Goal: Task Accomplishment & Management: Use online tool/utility

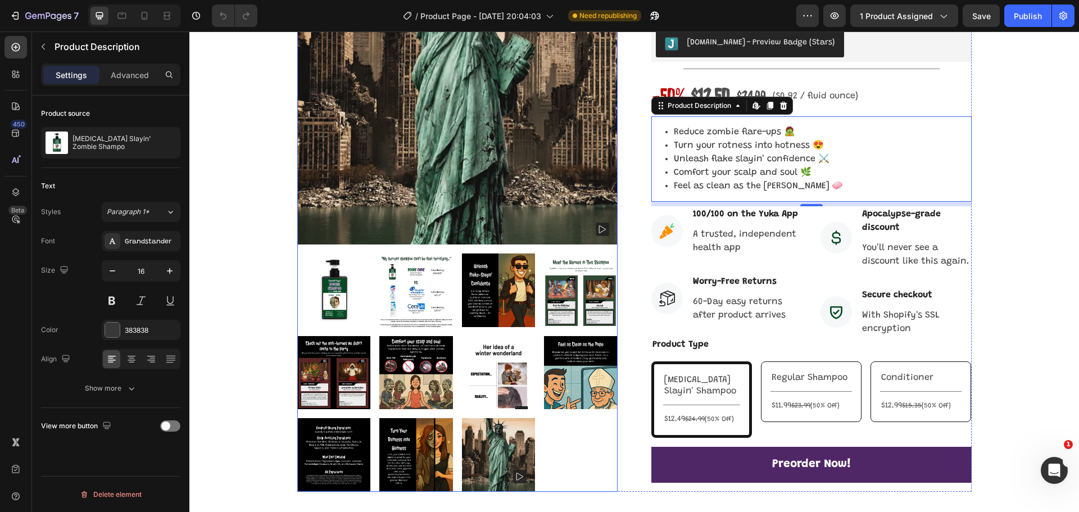
scroll to position [281, 0]
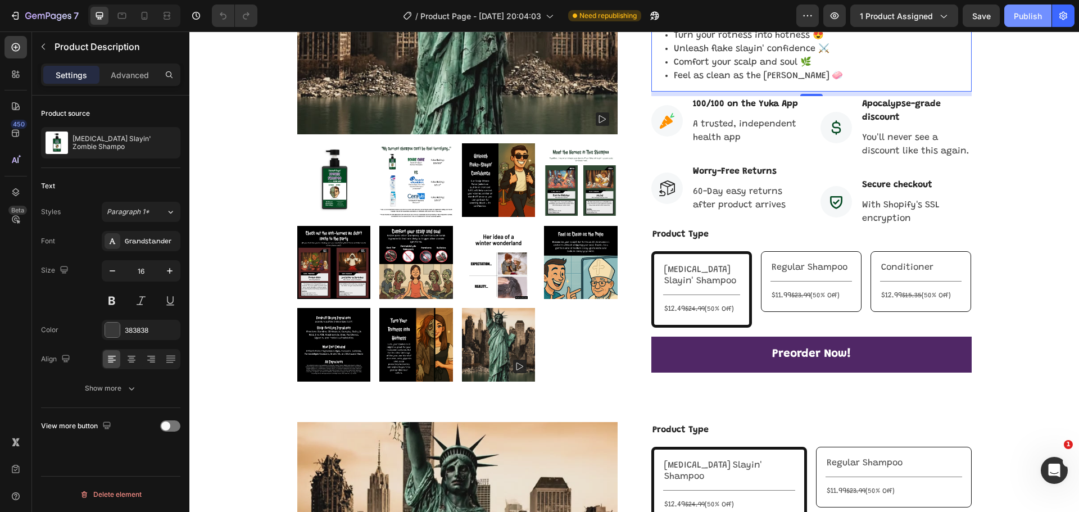
click at [1028, 12] on div "Publish" at bounding box center [1027, 16] width 28 height 12
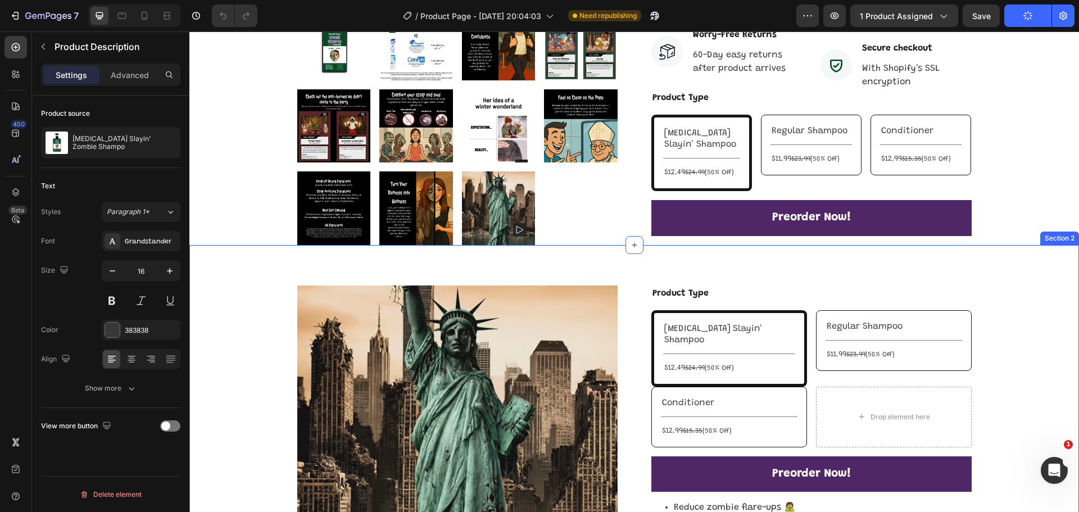
scroll to position [449, 0]
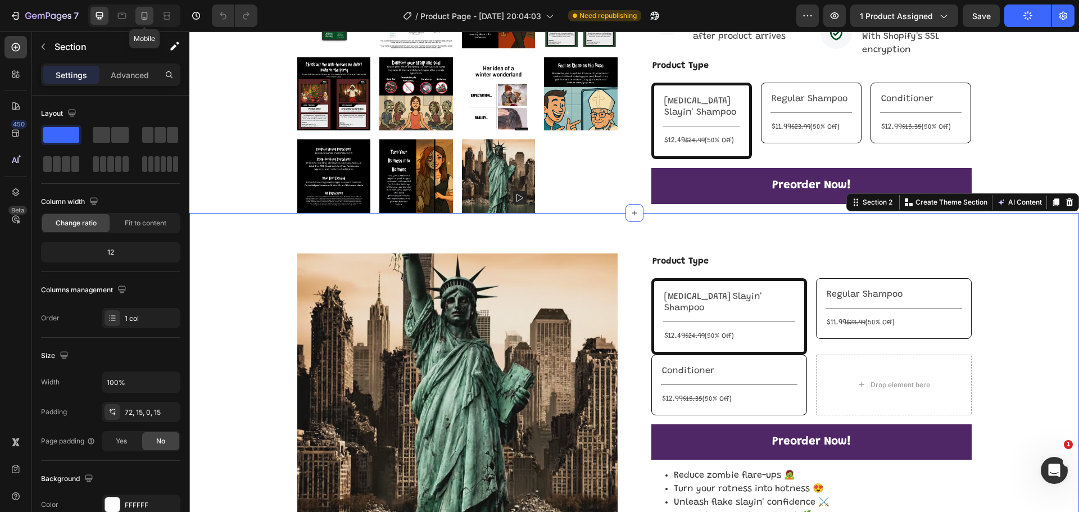
click at [142, 16] on icon at bounding box center [145, 16] width 6 height 8
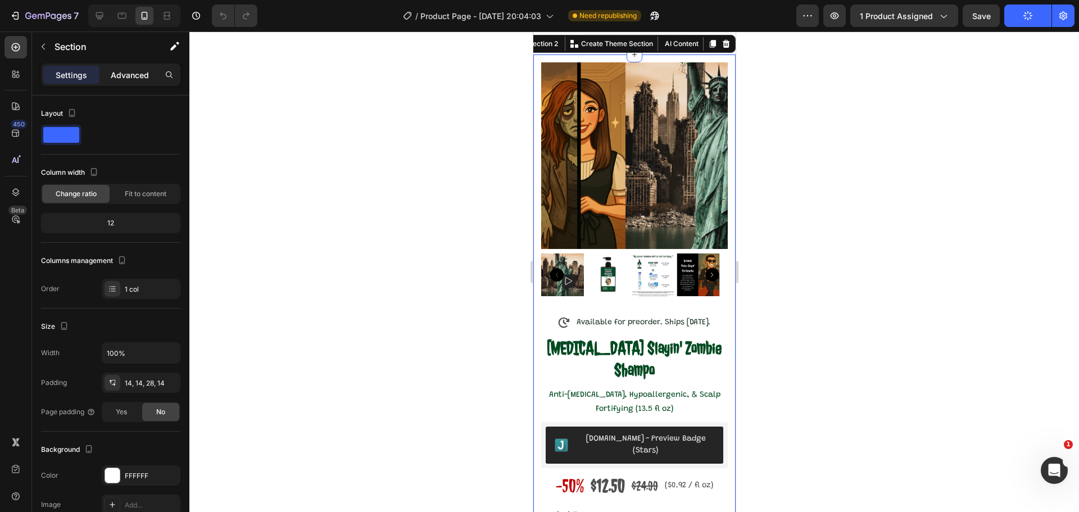
click at [123, 72] on p "Advanced" at bounding box center [130, 75] width 38 height 12
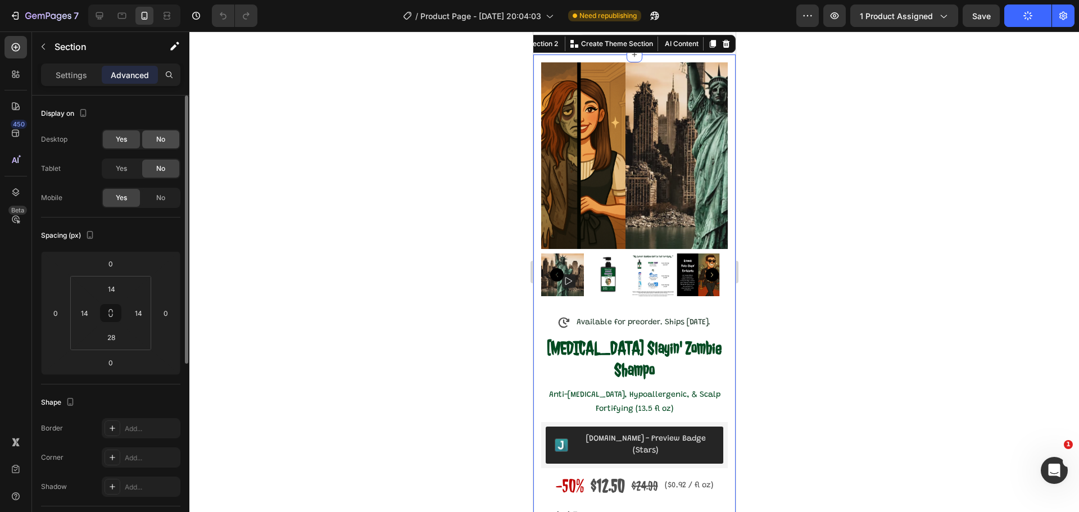
click at [161, 139] on span "No" at bounding box center [160, 139] width 9 height 10
click at [610, 260] on img at bounding box center [607, 274] width 43 height 43
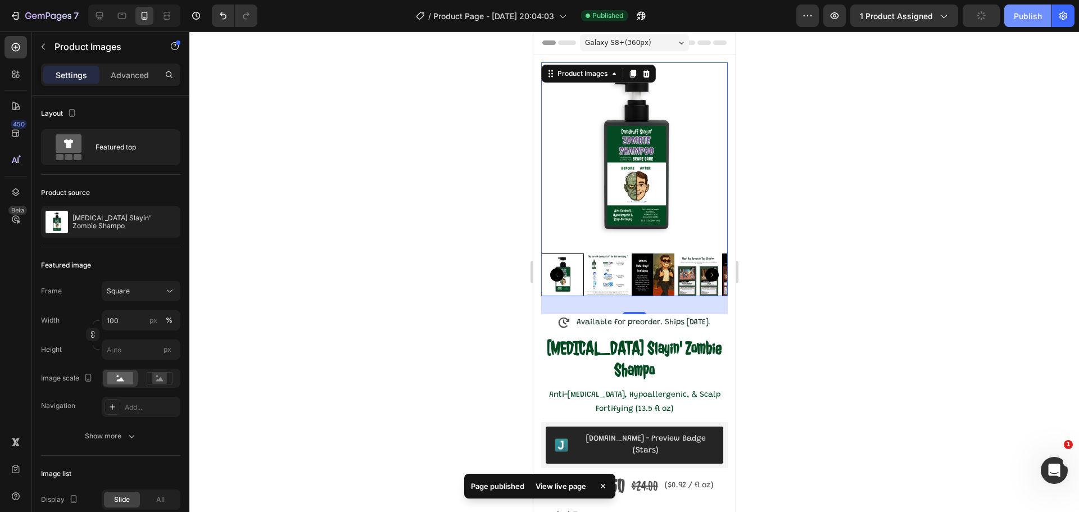
click at [1025, 18] on div "Publish" at bounding box center [1027, 16] width 28 height 12
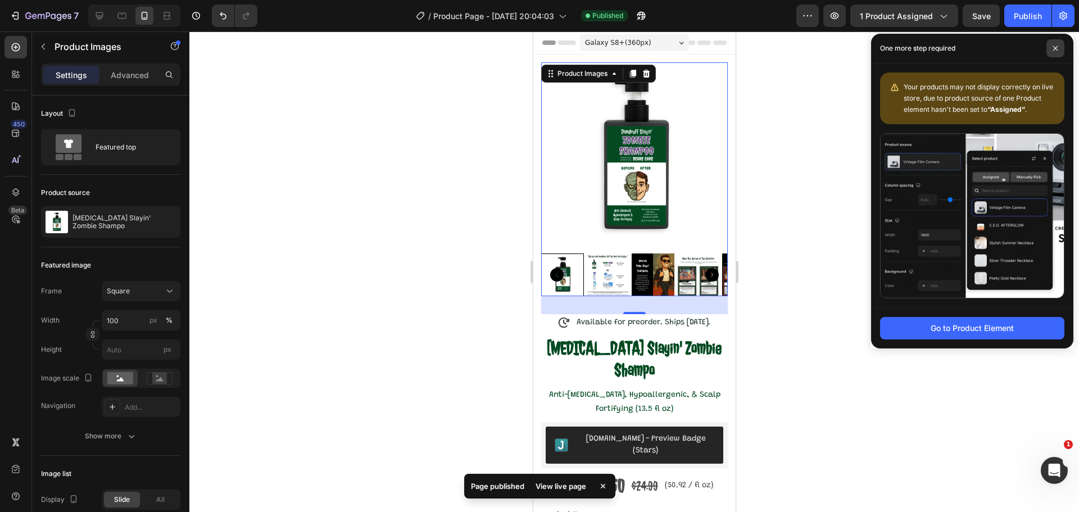
click at [1054, 49] on icon at bounding box center [1055, 49] width 6 height 6
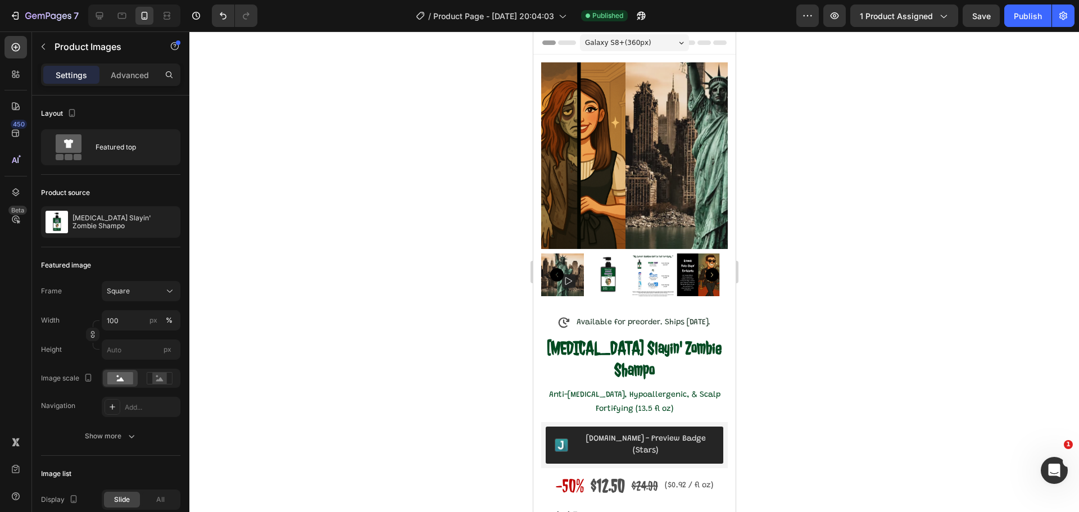
click at [604, 273] on img at bounding box center [607, 274] width 43 height 43
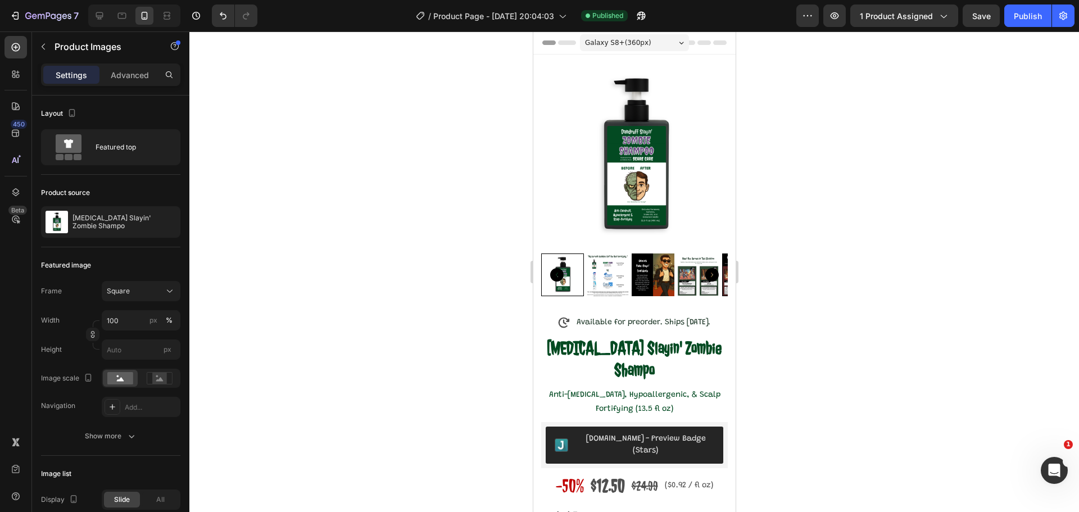
click at [594, 239] on img at bounding box center [633, 155] width 187 height 187
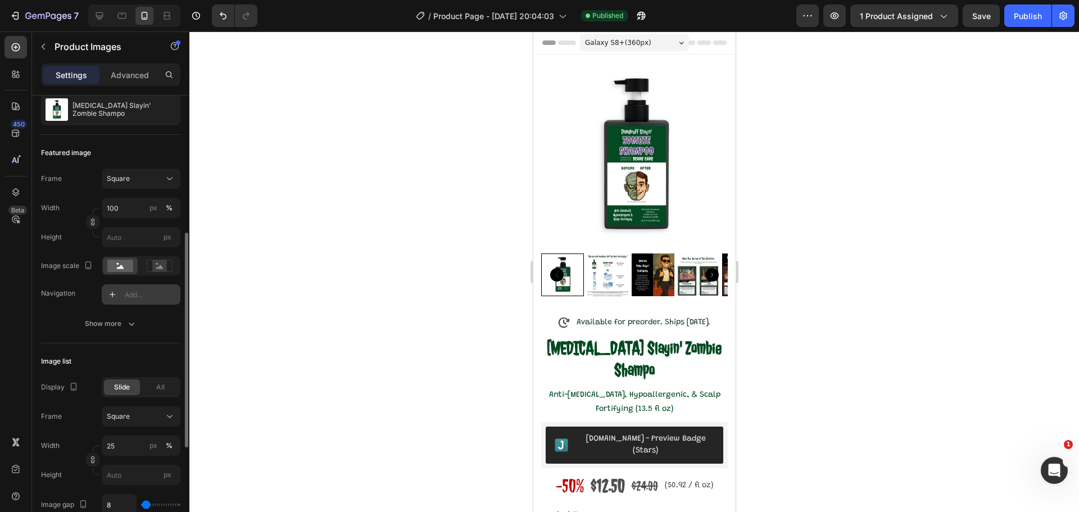
scroll to position [169, 0]
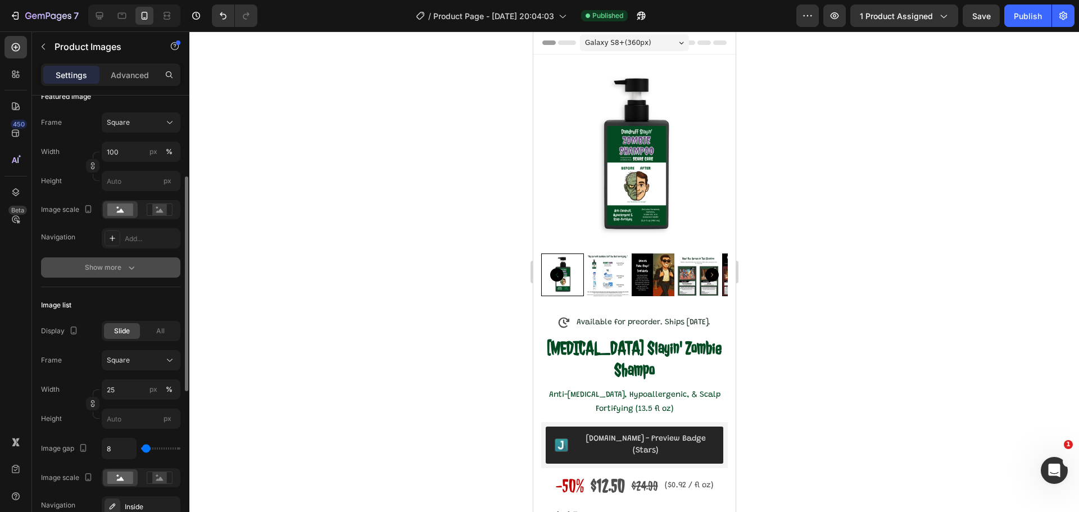
click at [132, 265] on icon "button" at bounding box center [131, 267] width 11 height 11
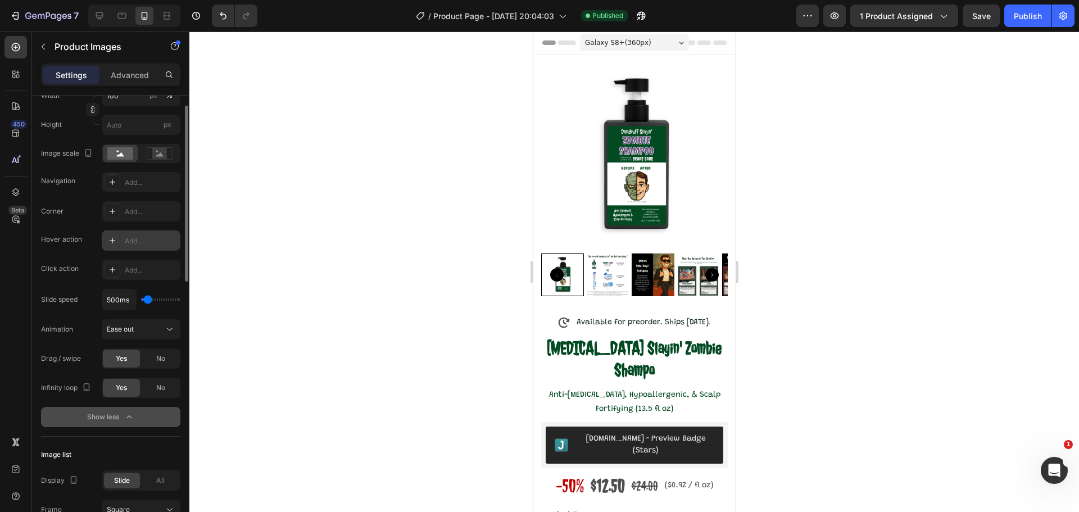
scroll to position [112, 0]
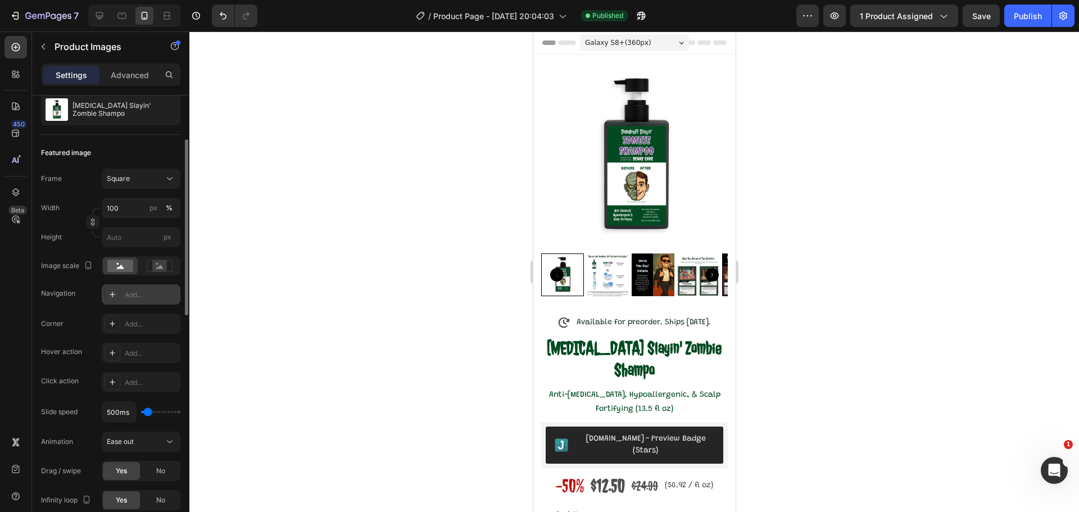
click at [145, 293] on div "Add..." at bounding box center [151, 295] width 53 height 10
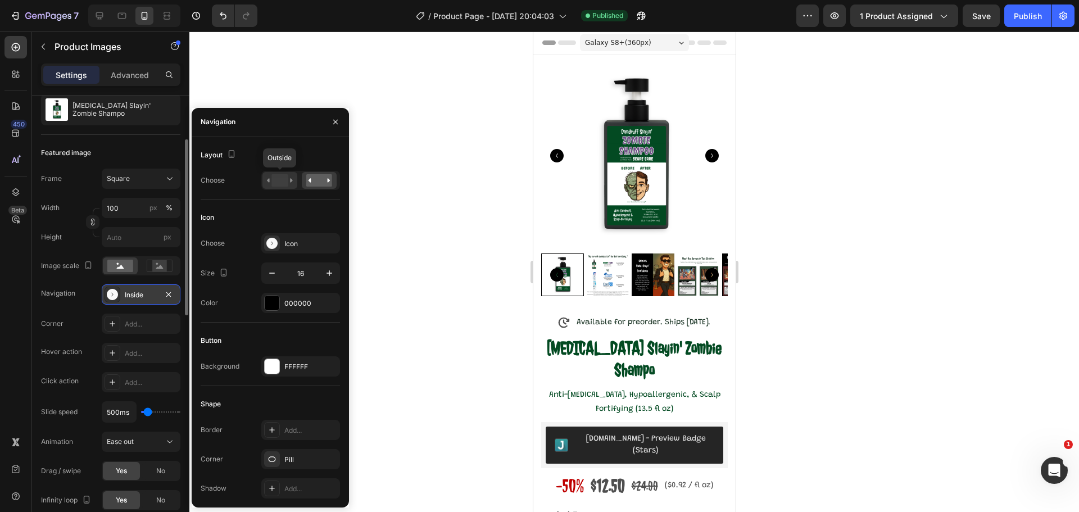
click at [276, 179] on rect at bounding box center [279, 180] width 16 height 12
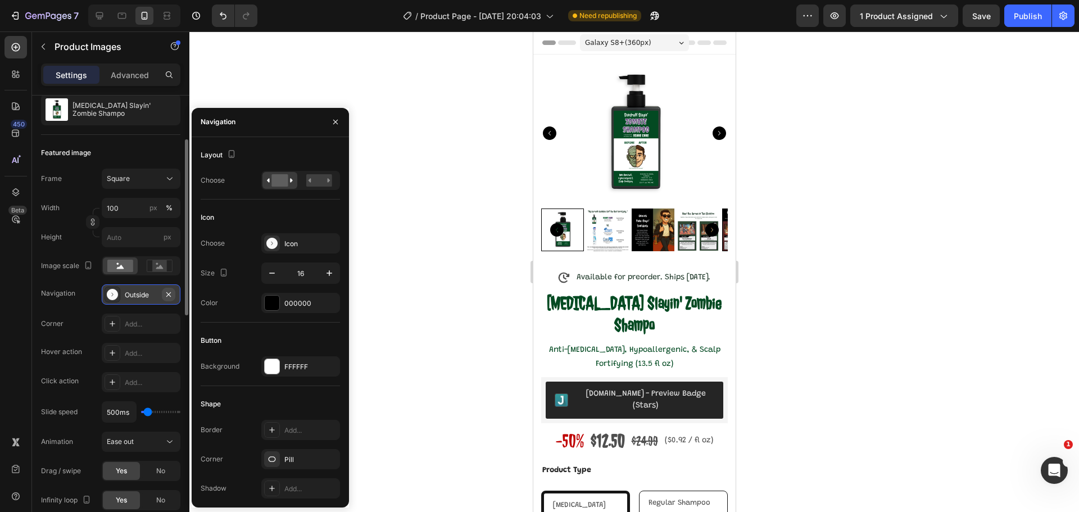
click at [171, 293] on icon "button" at bounding box center [168, 294] width 9 height 9
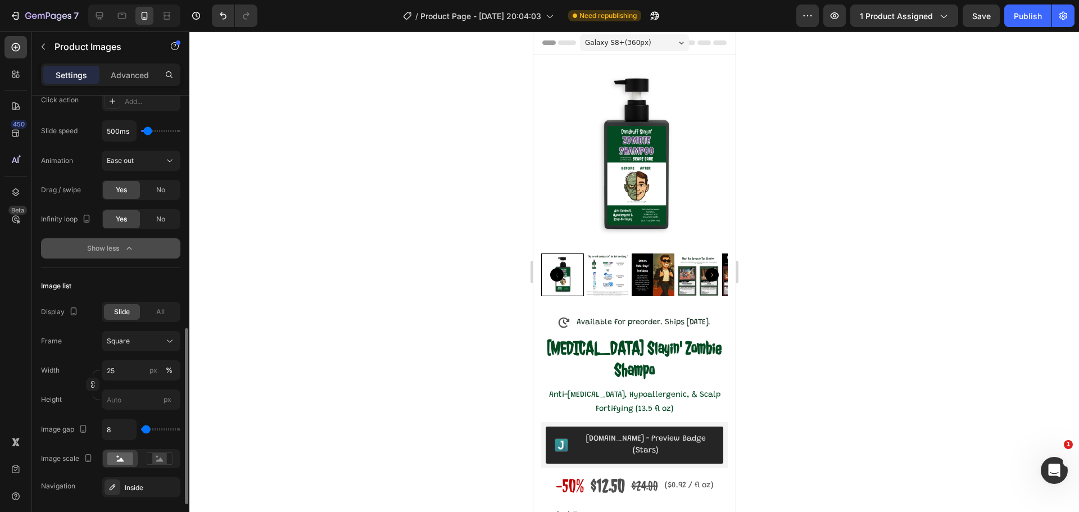
scroll to position [506, 0]
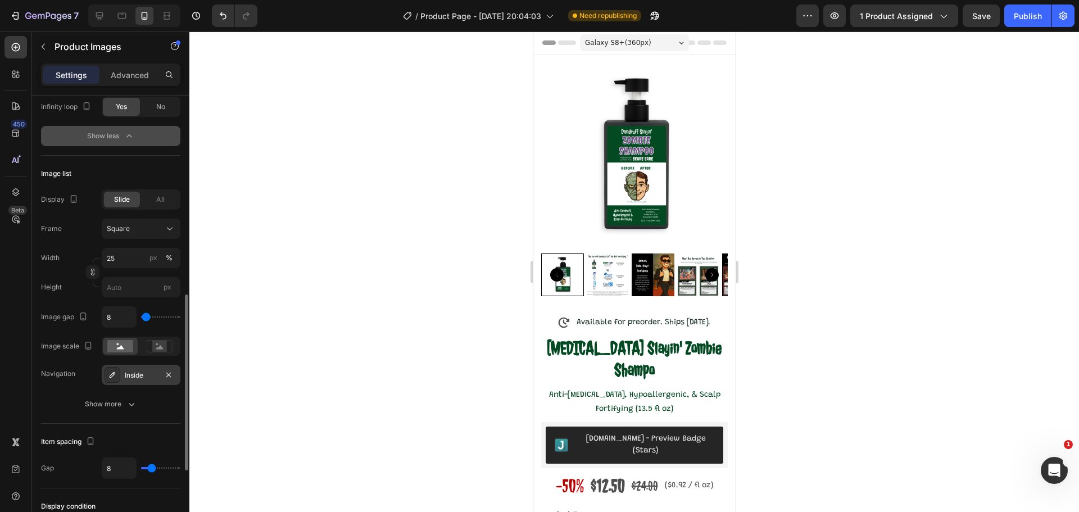
click at [138, 381] on div "Inside" at bounding box center [141, 375] width 79 height 20
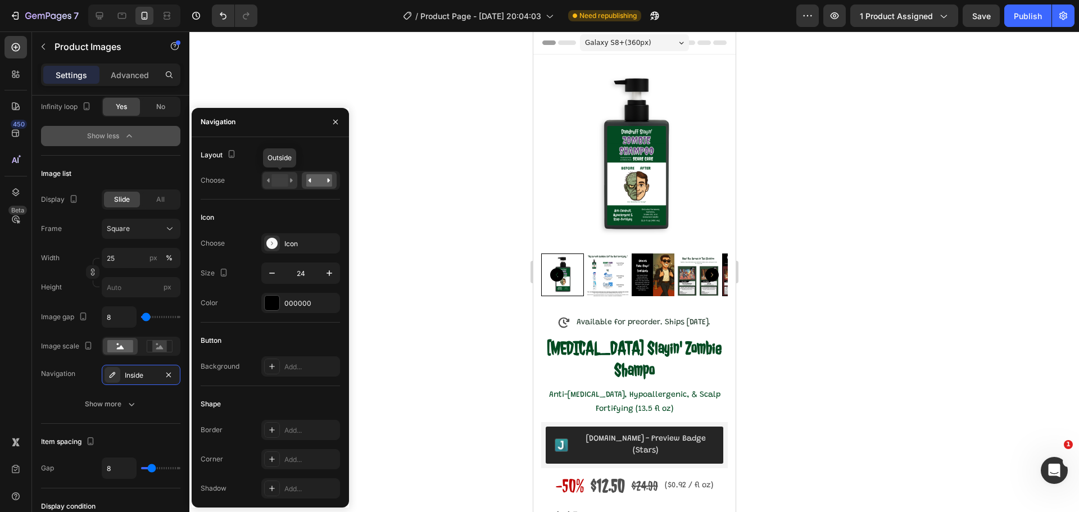
click at [284, 183] on rect at bounding box center [279, 180] width 16 height 12
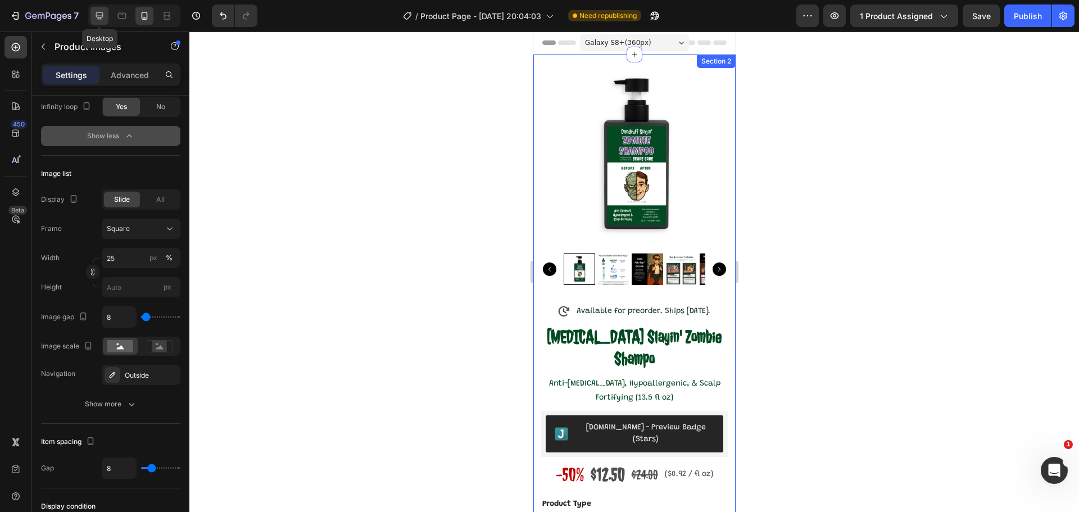
click at [101, 16] on icon at bounding box center [99, 15] width 7 height 7
type input "16"
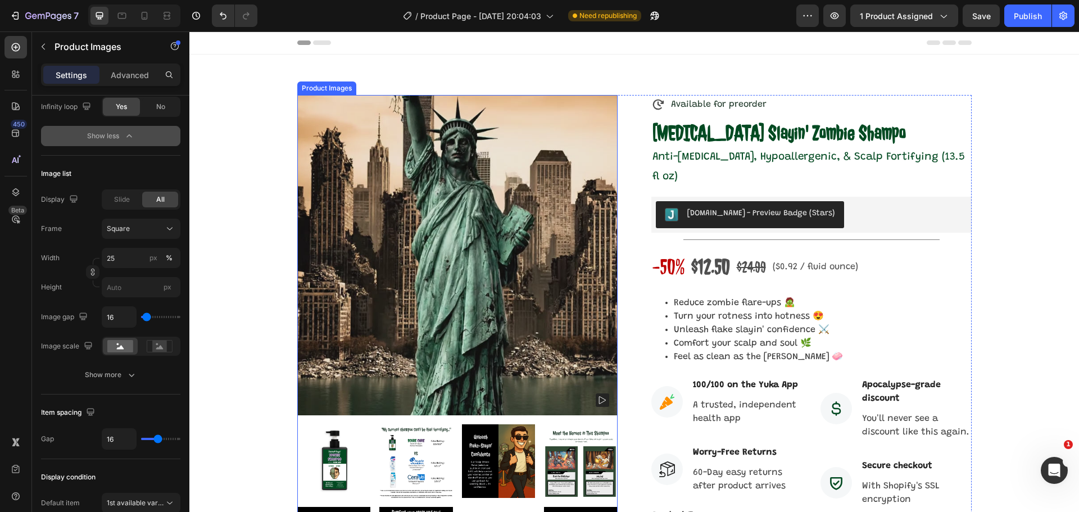
click at [356, 423] on div at bounding box center [457, 378] width 320 height 567
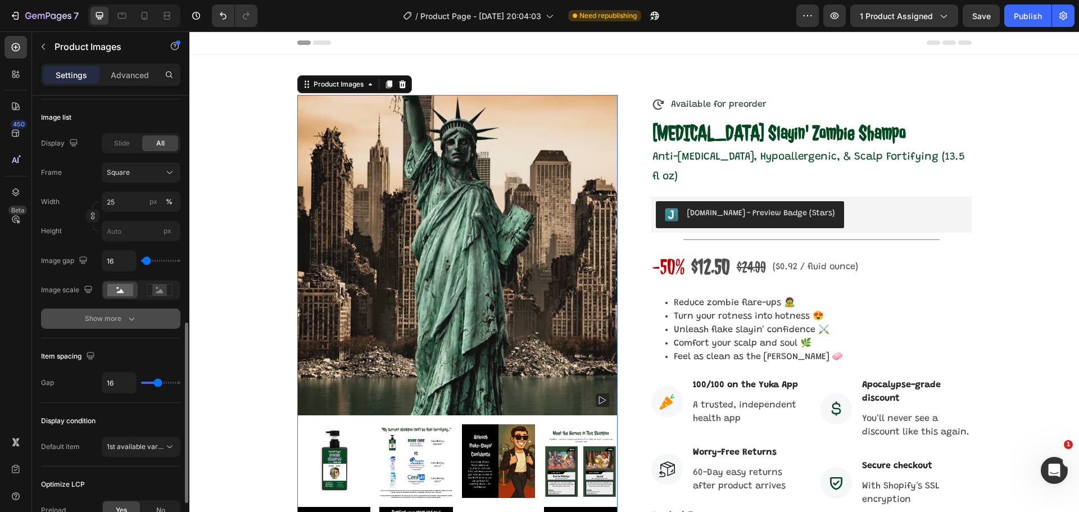
click at [125, 324] on div "Show more" at bounding box center [111, 318] width 52 height 11
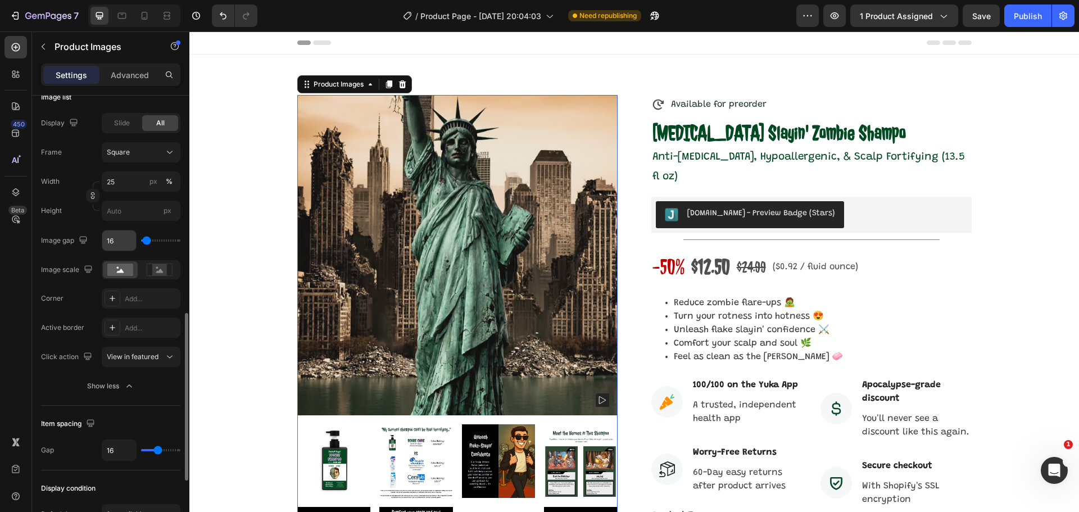
scroll to position [470, 0]
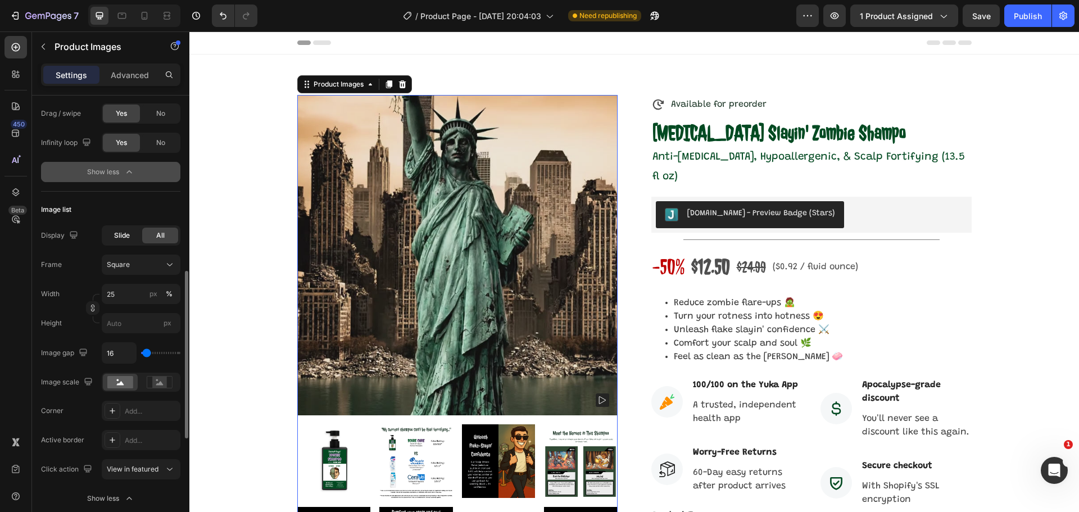
click at [125, 234] on span "Slide" at bounding box center [122, 235] width 16 height 10
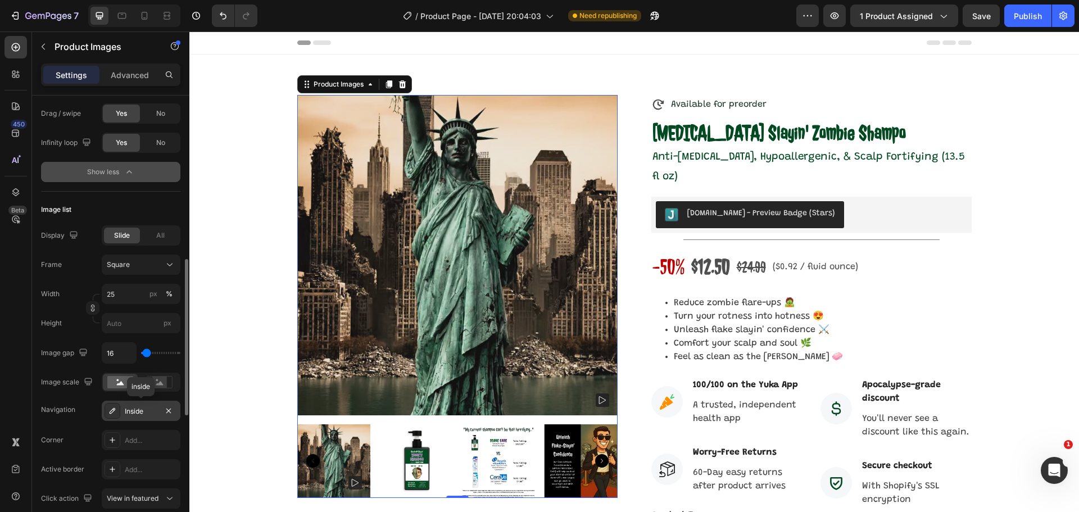
click at [148, 413] on div "Inside" at bounding box center [141, 411] width 33 height 10
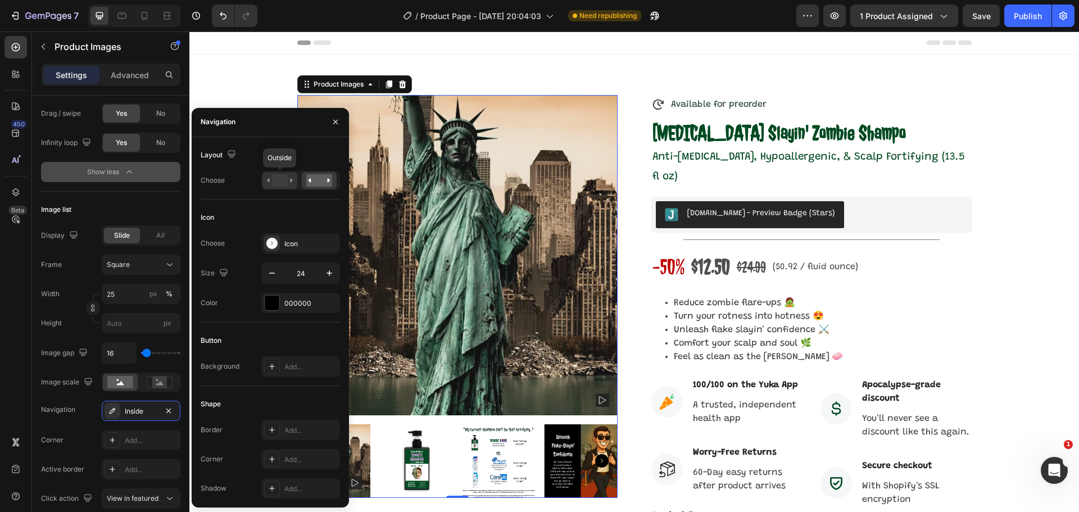
click at [284, 180] on rect at bounding box center [279, 180] width 16 height 12
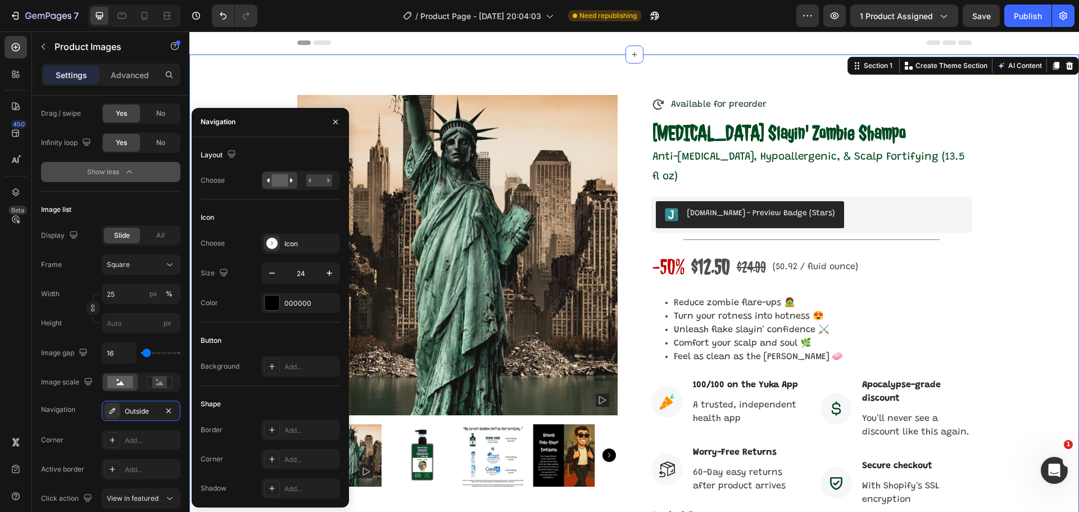
click at [234, 72] on div "Product Images Available for preorder Item List [MEDICAL_DATA] Slayin' Zombie S…" at bounding box center [633, 353] width 889 height 599
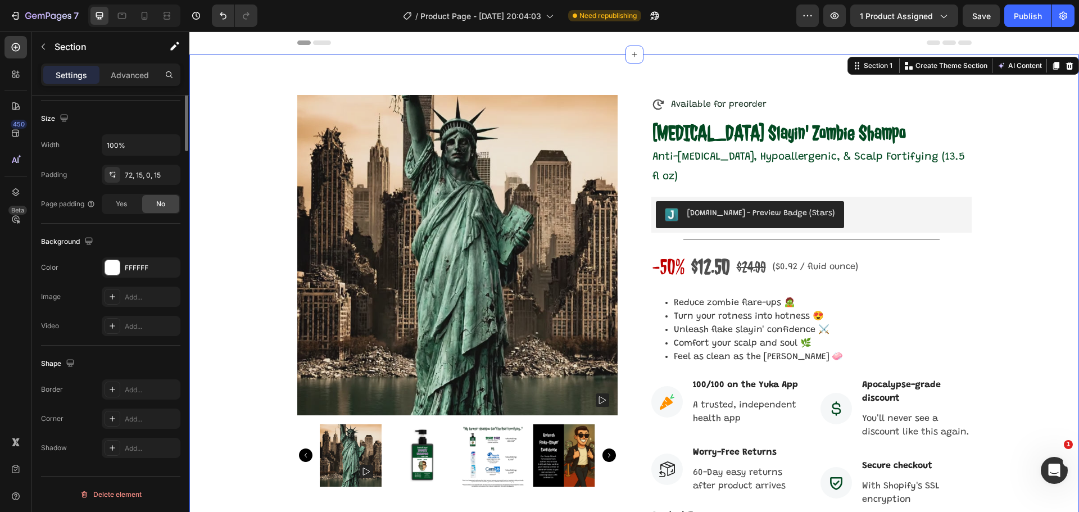
scroll to position [0, 0]
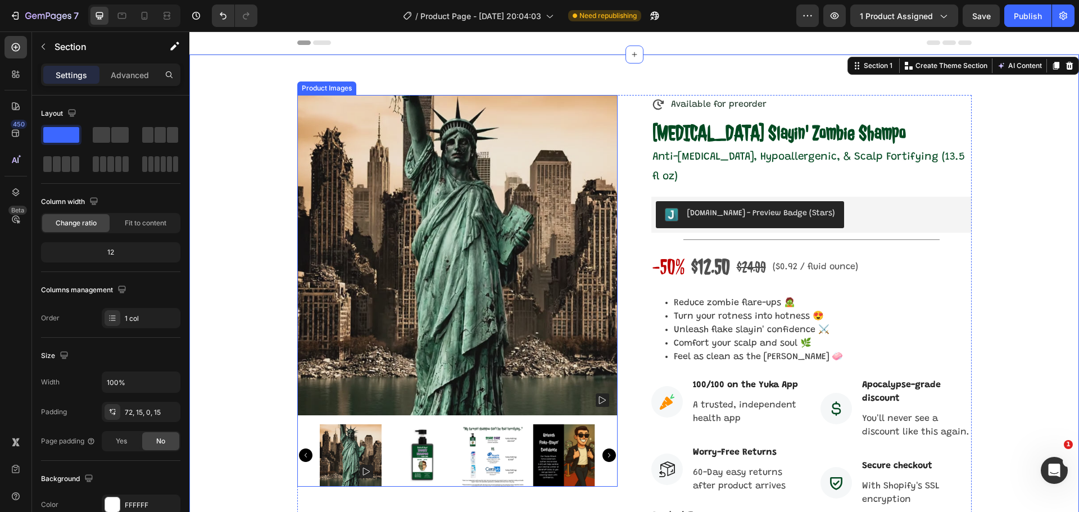
click at [424, 459] on img at bounding box center [421, 455] width 62 height 62
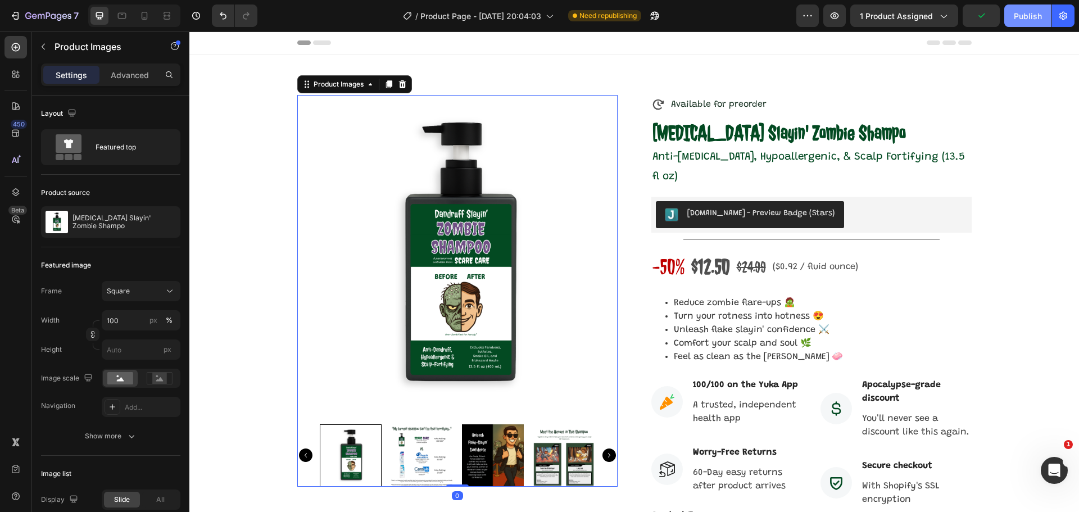
click at [1024, 16] on div "Publish" at bounding box center [1027, 16] width 28 height 12
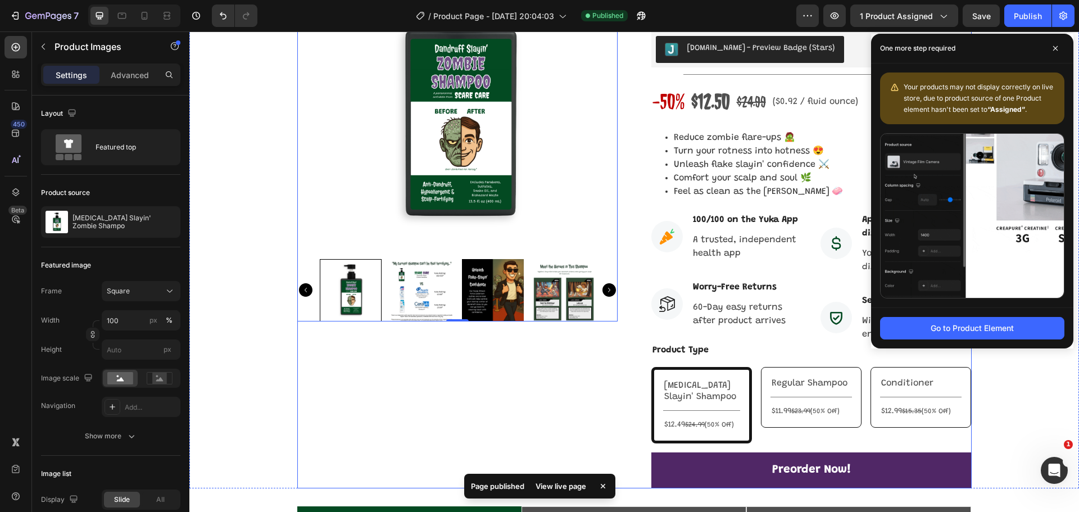
scroll to position [393, 0]
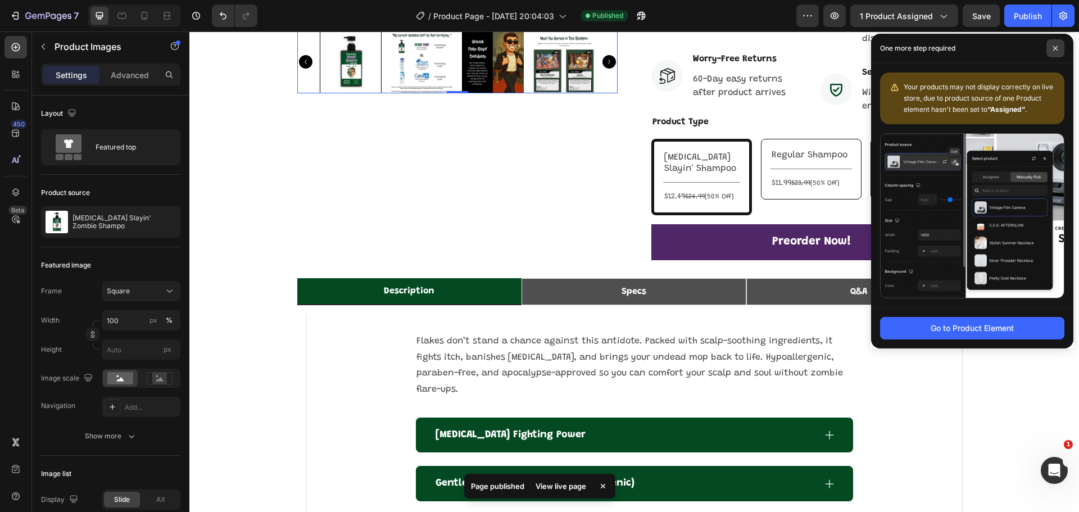
click at [1053, 49] on icon at bounding box center [1055, 49] width 6 height 6
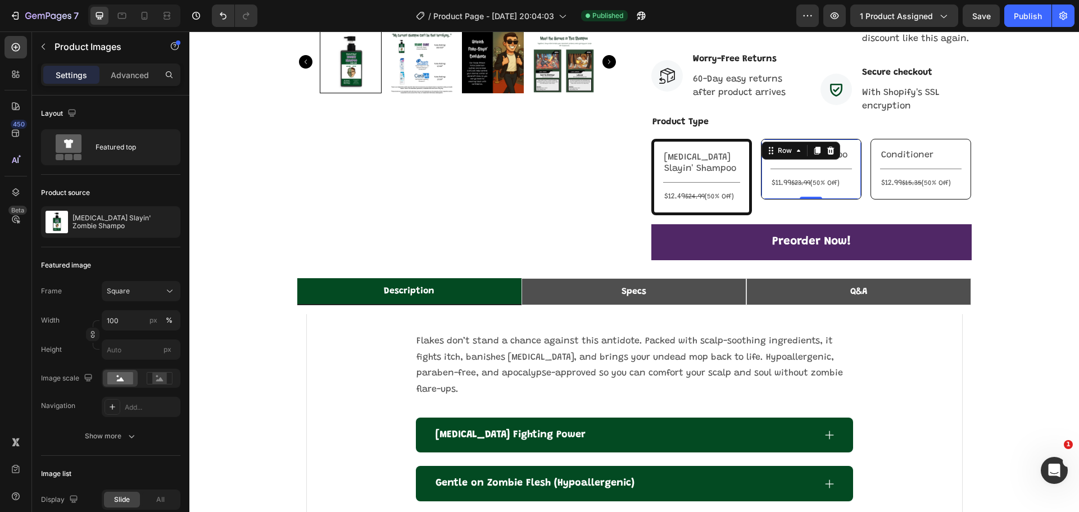
click at [849, 139] on div "Regular Shampoo Text Block Title Line $11.99 $23.99 (50% Off) Text Block Row 0" at bounding box center [811, 169] width 101 height 61
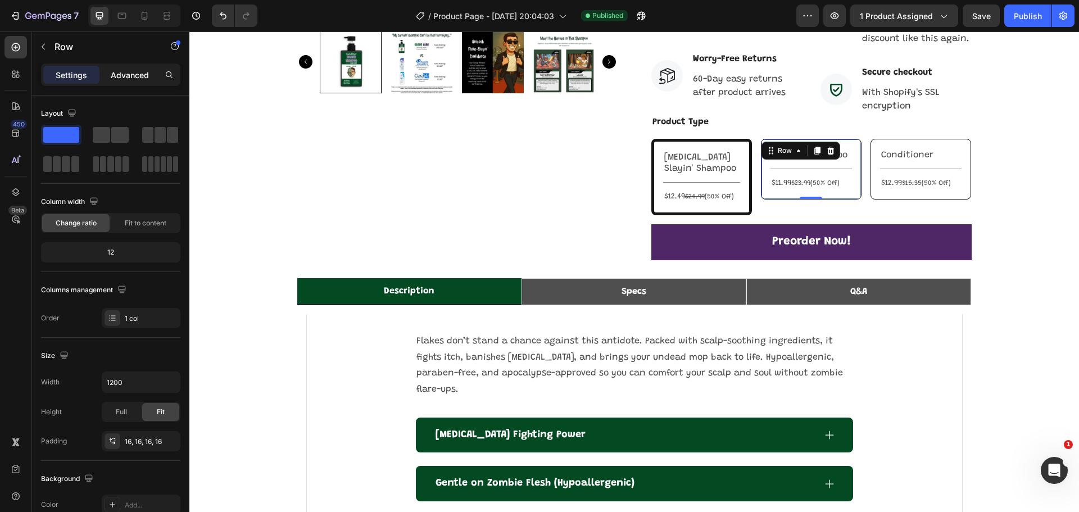
click at [124, 77] on p "Advanced" at bounding box center [130, 75] width 38 height 12
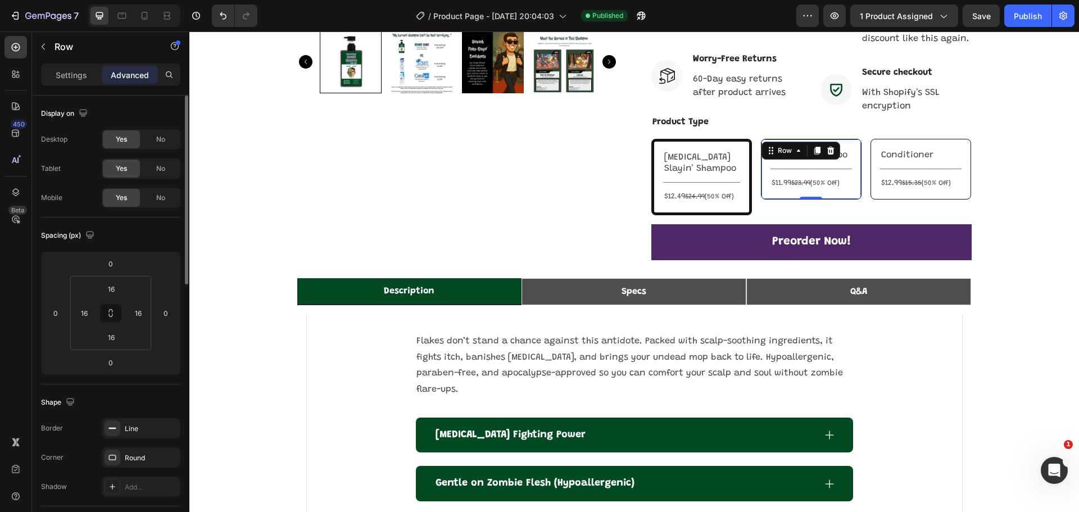
scroll to position [225, 0]
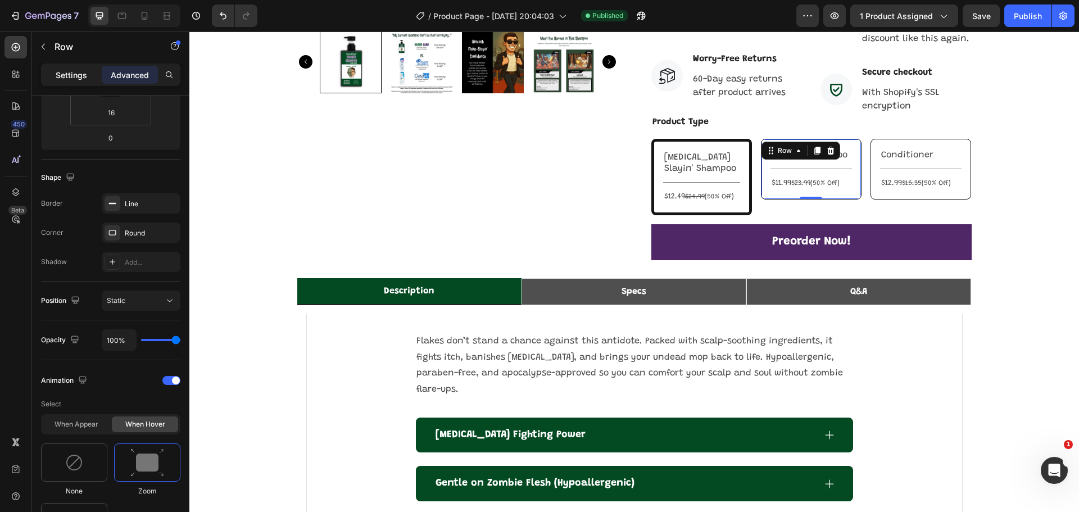
click at [88, 66] on div "Settings" at bounding box center [71, 75] width 56 height 18
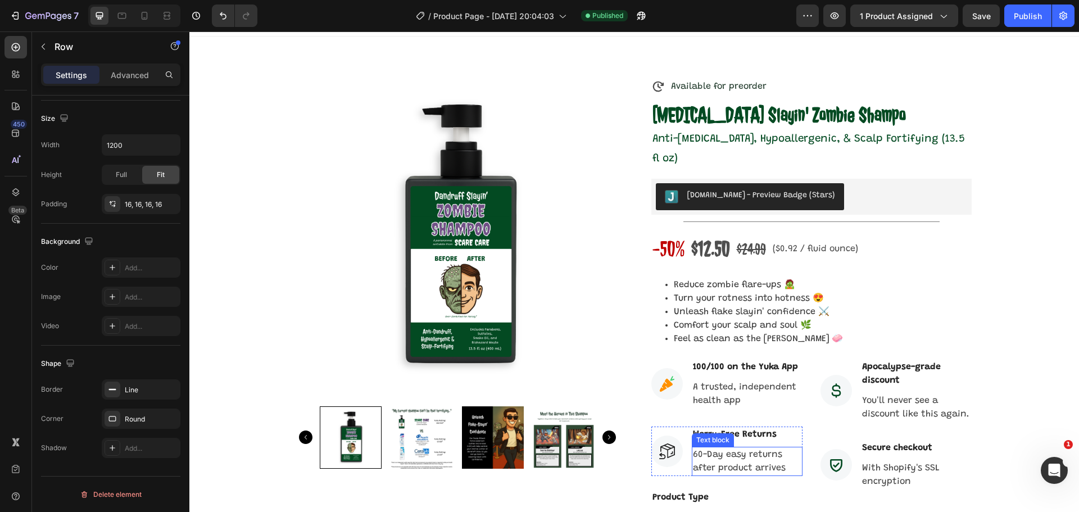
scroll to position [0, 0]
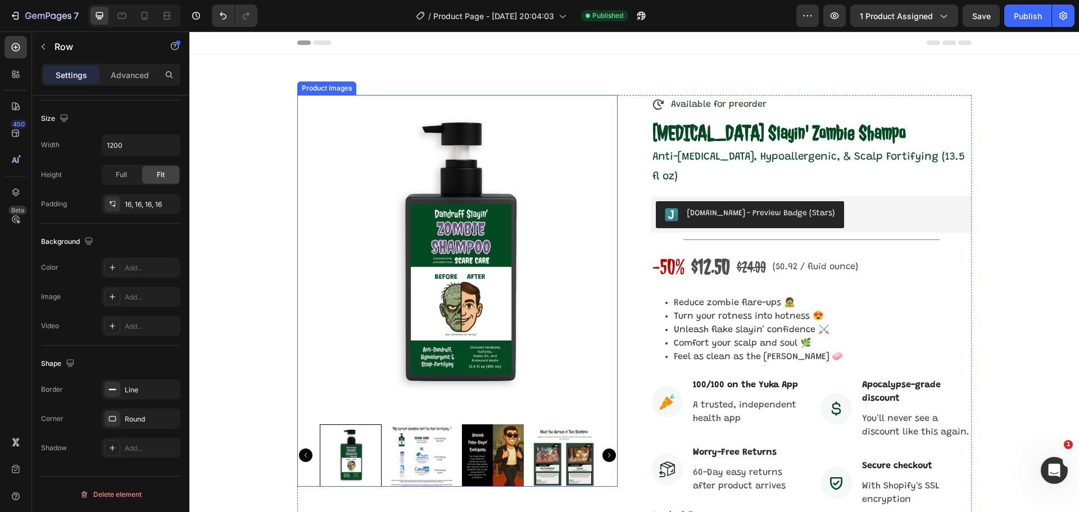
click at [574, 441] on img at bounding box center [564, 455] width 62 height 62
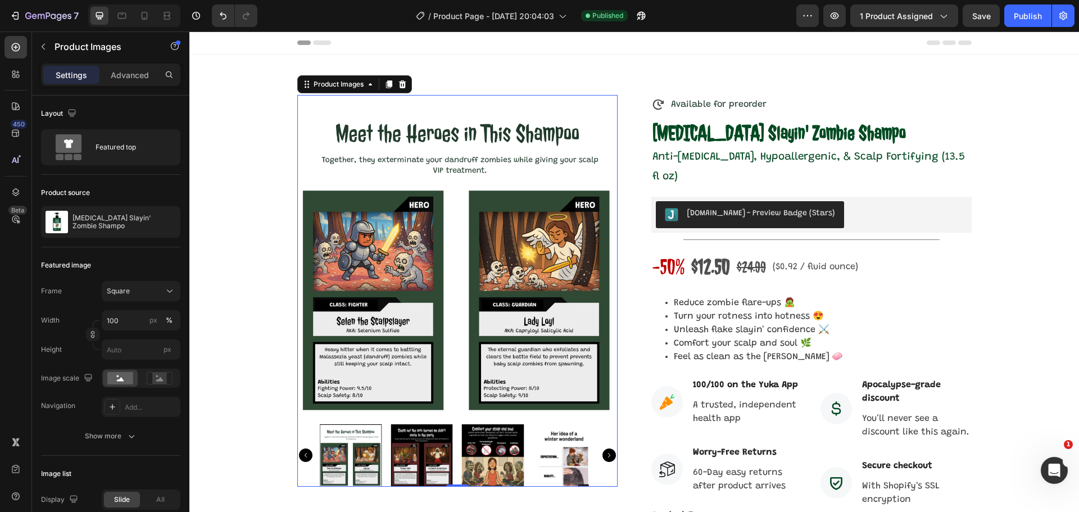
click at [439, 467] on img at bounding box center [421, 455] width 62 height 62
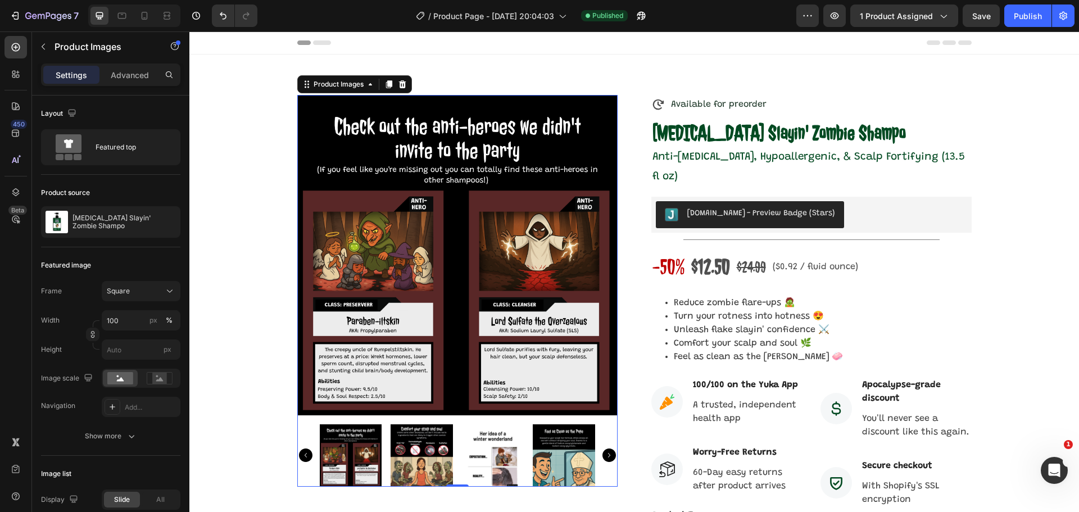
click at [469, 457] on img at bounding box center [493, 455] width 62 height 62
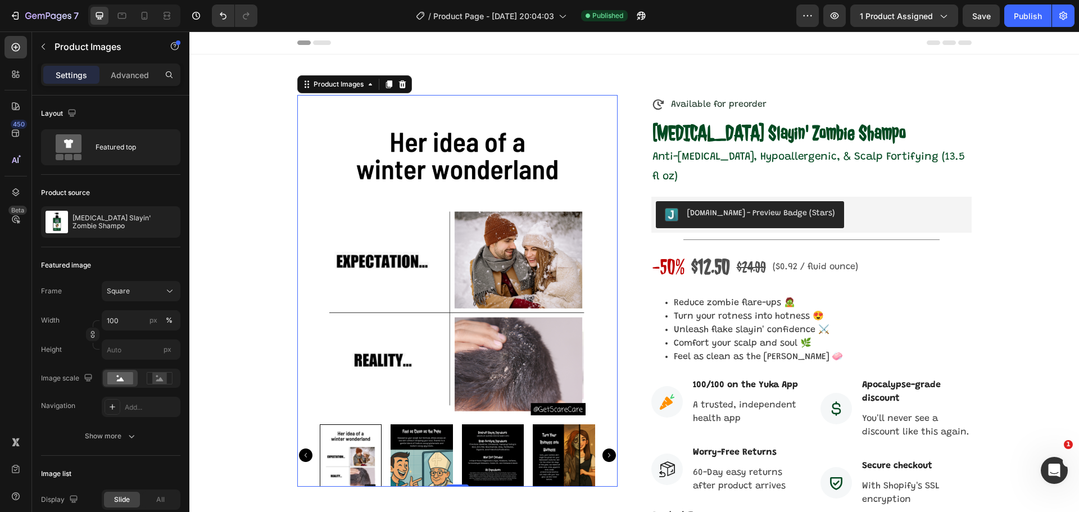
click at [479, 464] on img at bounding box center [493, 455] width 62 height 62
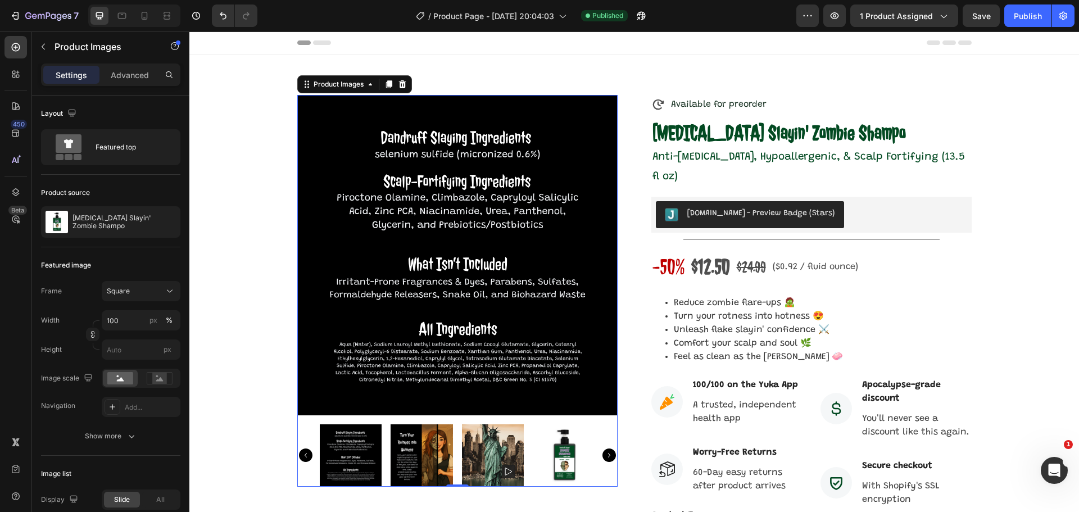
click at [416, 461] on img at bounding box center [421, 455] width 62 height 62
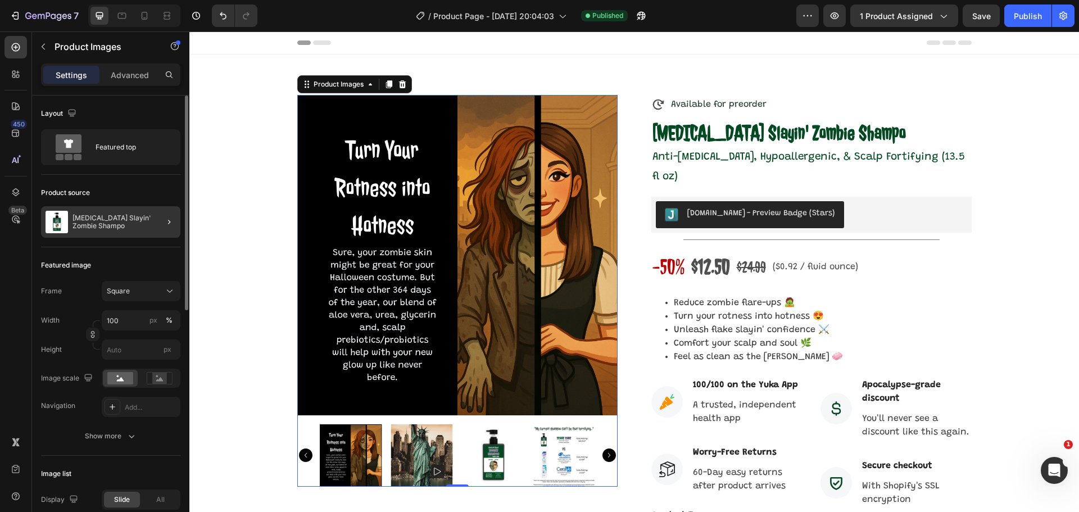
click at [154, 224] on div at bounding box center [164, 221] width 31 height 31
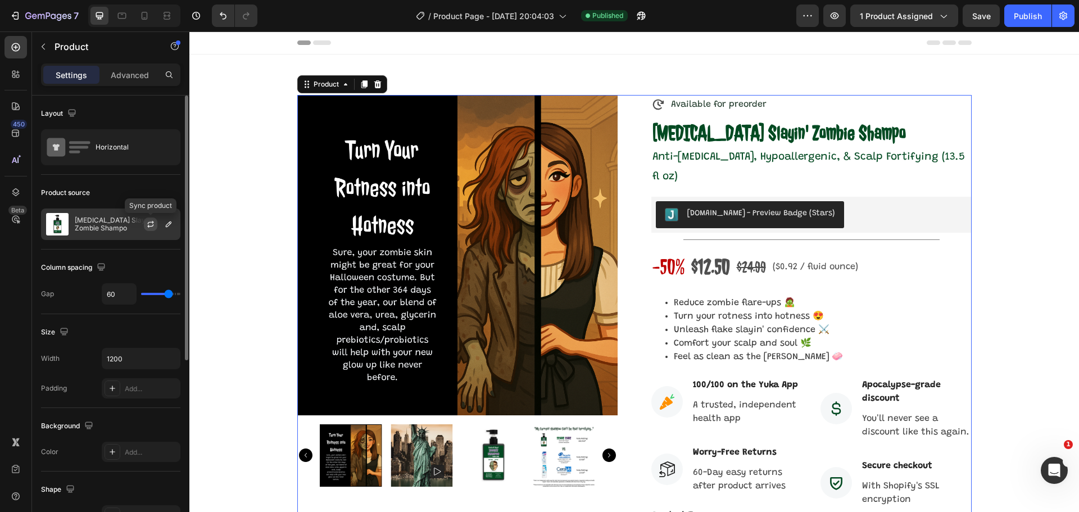
click at [151, 226] on icon "button" at bounding box center [150, 225] width 6 height 3
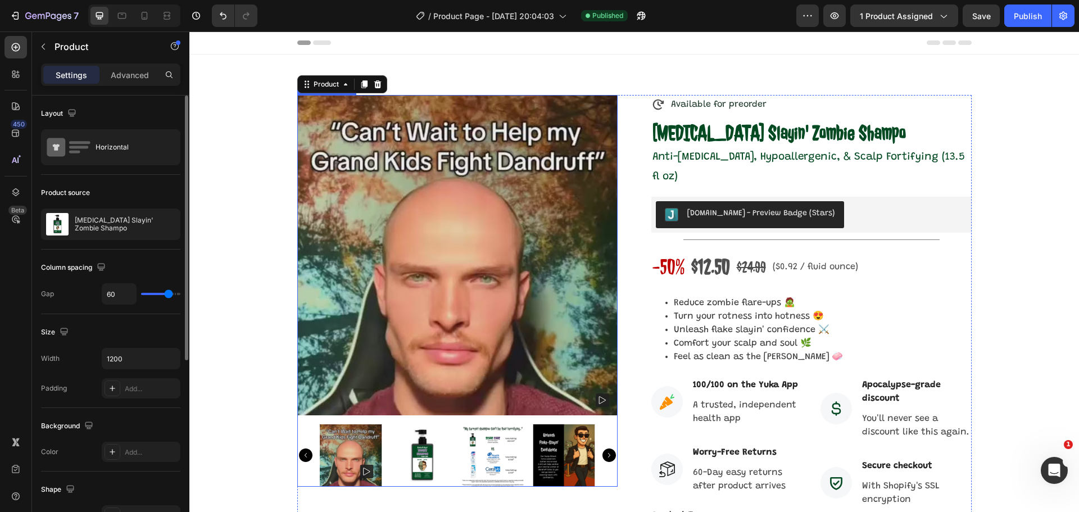
click at [413, 459] on img at bounding box center [421, 455] width 62 height 62
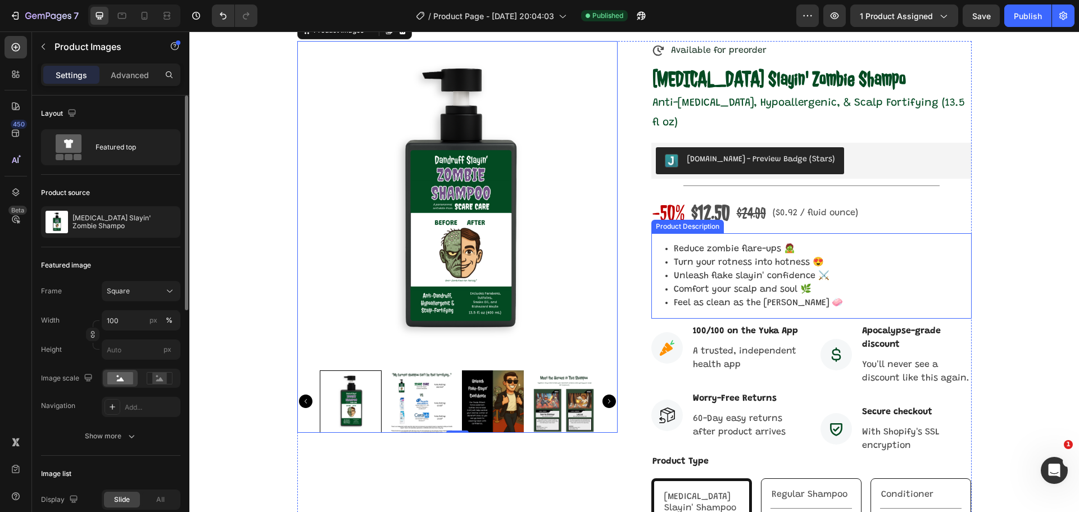
scroll to position [169, 0]
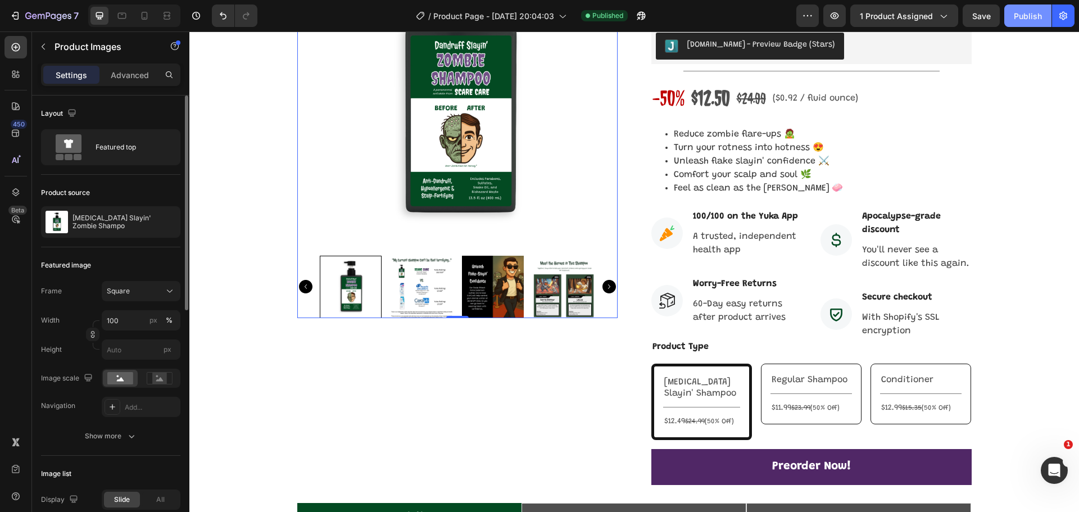
click at [1012, 23] on button "Publish" at bounding box center [1027, 15] width 47 height 22
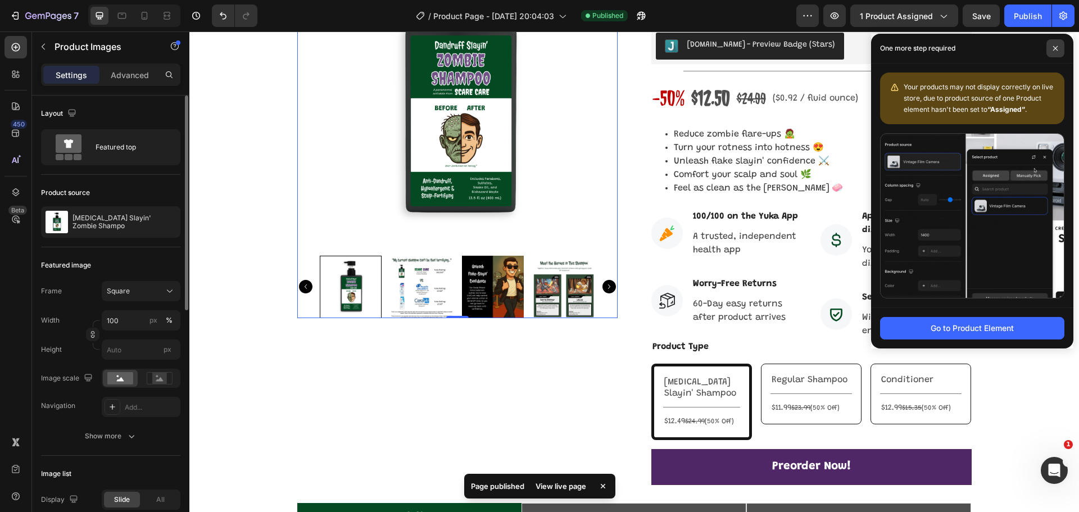
click at [1053, 47] on icon at bounding box center [1055, 49] width 6 height 6
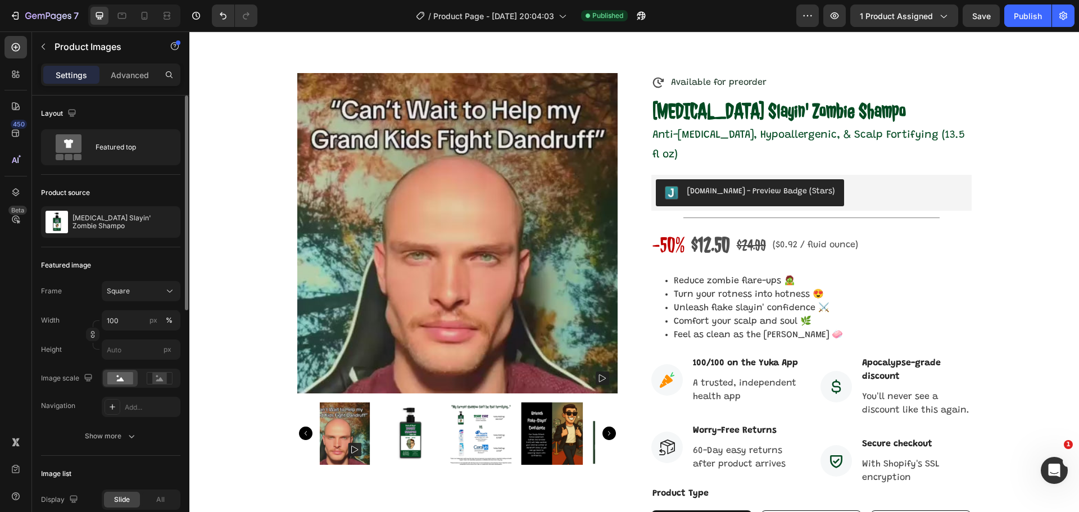
scroll to position [0, 0]
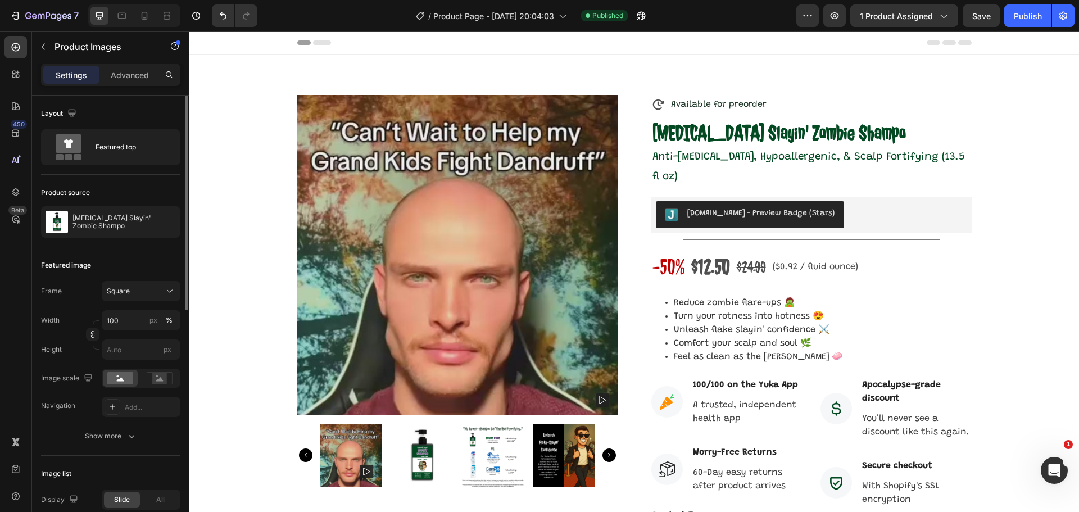
click at [422, 461] on img at bounding box center [421, 455] width 62 height 62
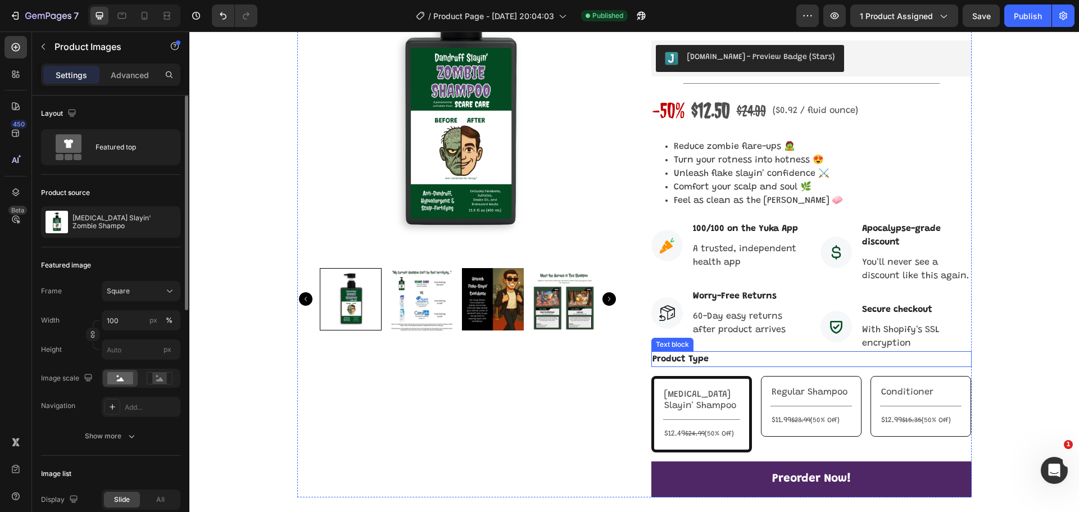
scroll to position [281, 0]
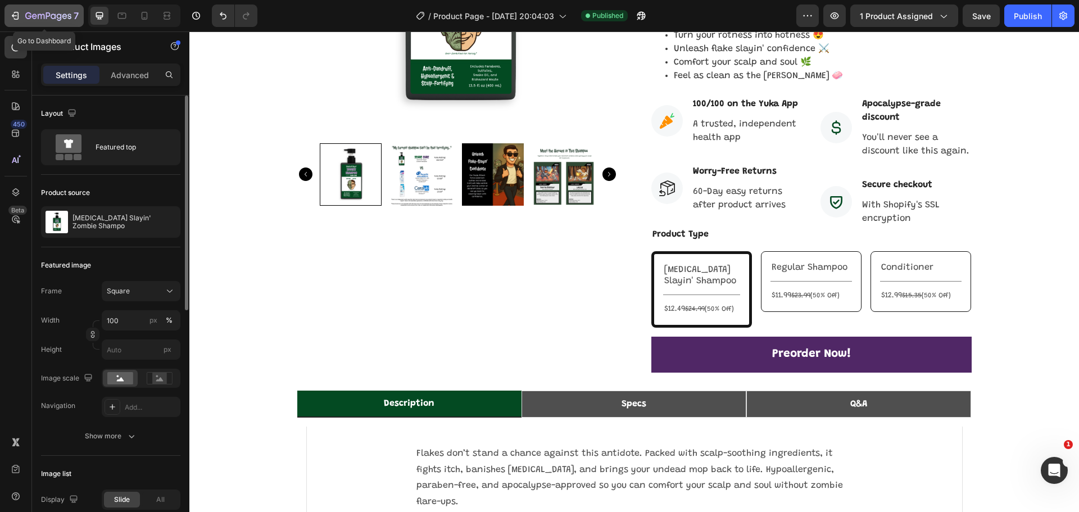
click at [53, 14] on icon "button" at bounding box center [53, 15] width 5 height 5
